Goal: Find specific page/section: Find specific page/section

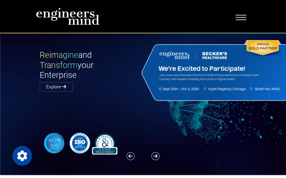
click at [239, 17] on span "Toggle navigation" at bounding box center [241, 16] width 11 height 6
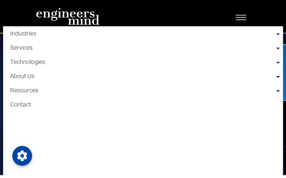
click at [274, 74] on link at bounding box center [145, 71] width 270 height 5
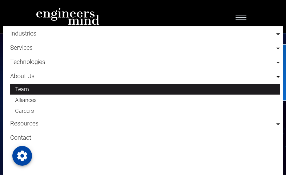
click at [29, 92] on link "Team" at bounding box center [145, 89] width 270 height 11
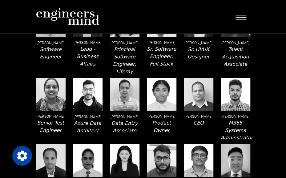
scroll to position [196, 0]
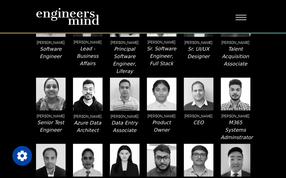
click at [190, 116] on p "[PERSON_NAME]" at bounding box center [199, 116] width 30 height 6
copy p "[PERSON_NAME]"
